Goal: Task Accomplishment & Management: Manage account settings

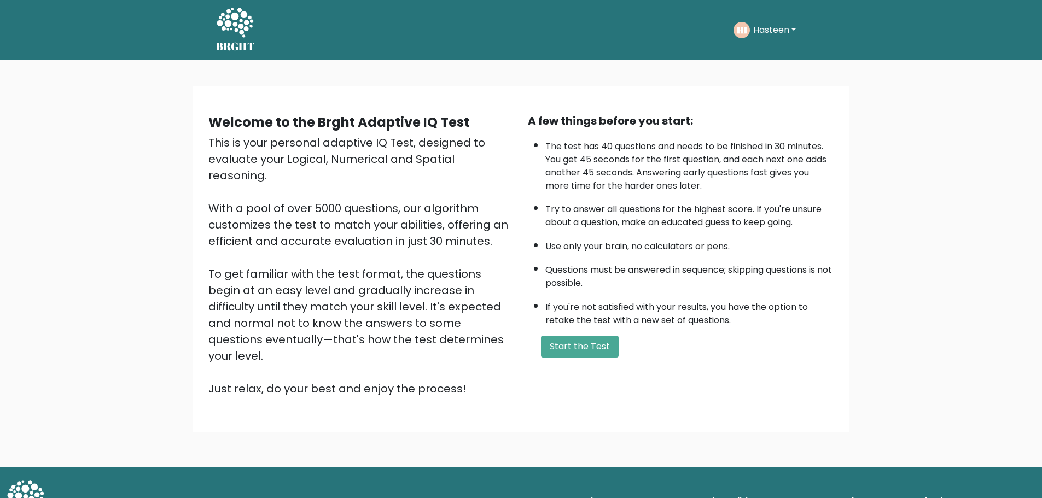
click at [798, 27] on button "Hasteen" at bounding box center [774, 30] width 49 height 14
click at [759, 122] on link "Logout" at bounding box center [777, 126] width 86 height 17
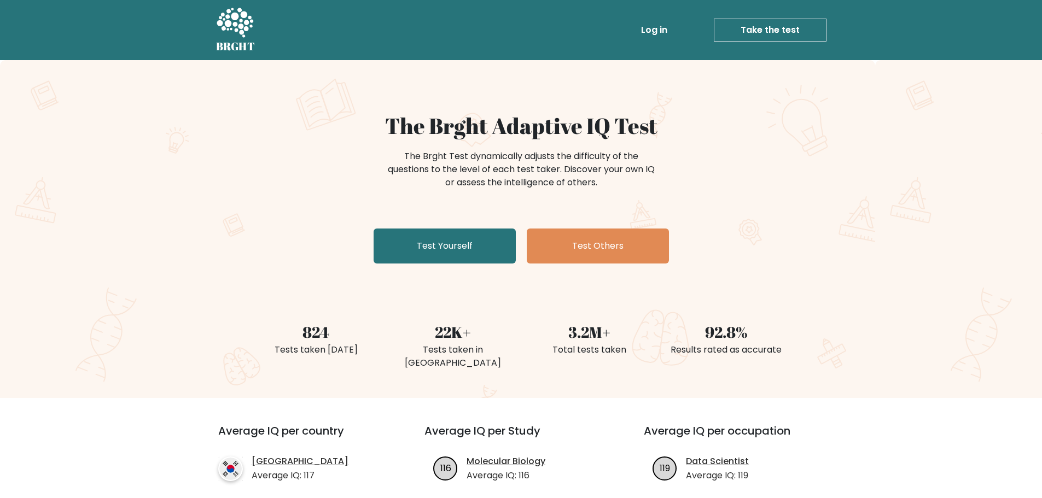
click at [741, 36] on link "Take the test" at bounding box center [770, 30] width 113 height 23
